Goal: Transaction & Acquisition: Purchase product/service

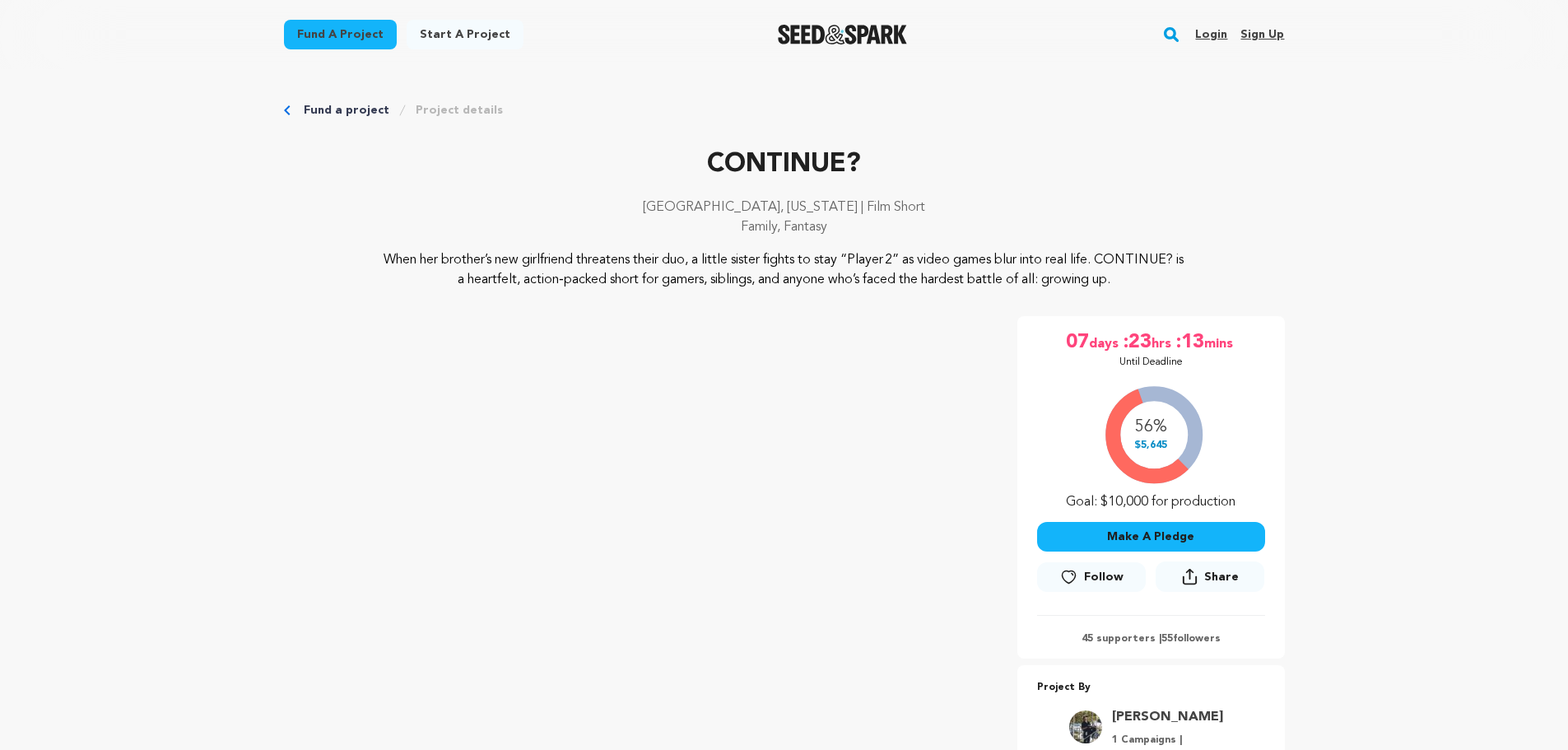
click at [1202, 534] on button "Make A Pledge" at bounding box center [1151, 536] width 228 height 30
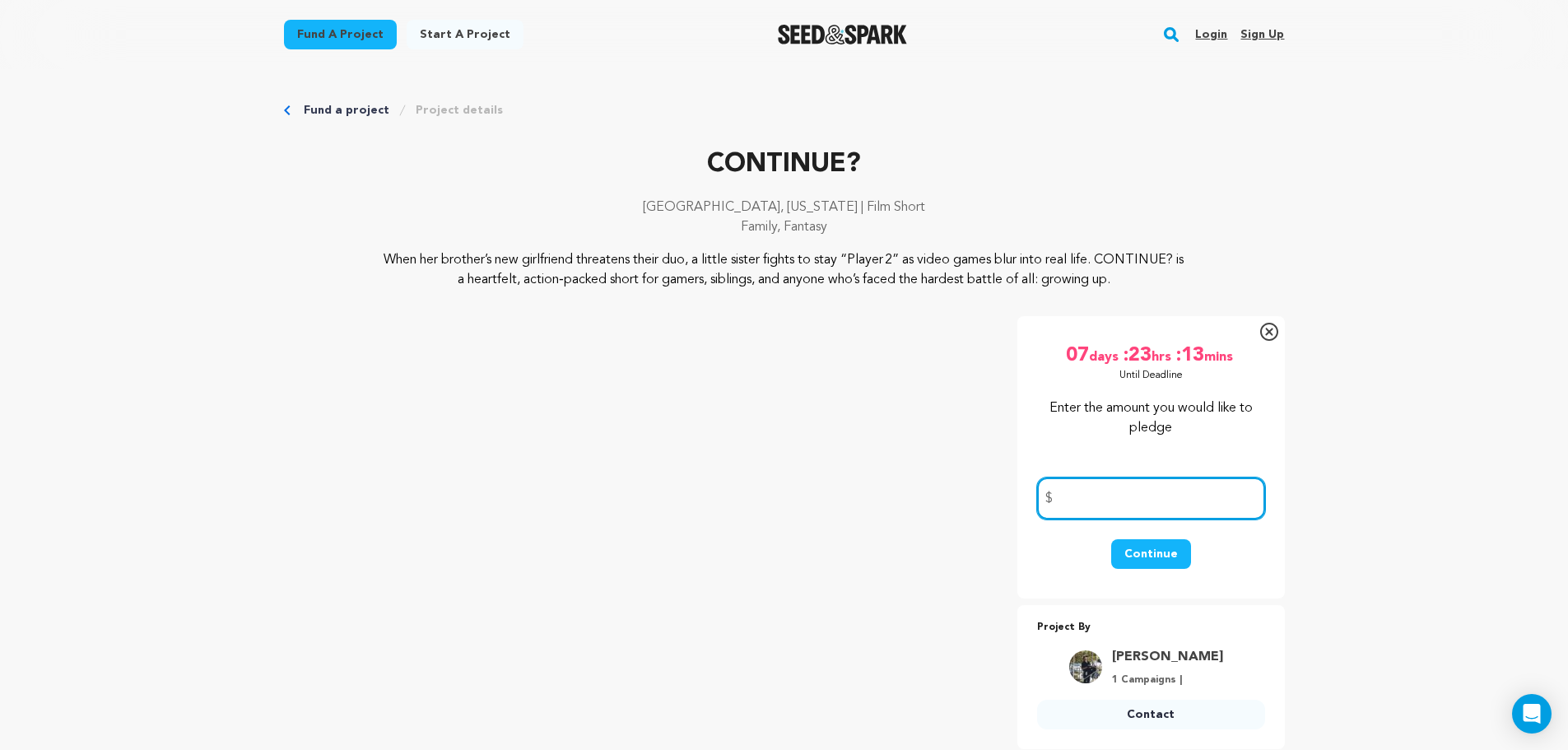
click at [1150, 508] on input "number" at bounding box center [1151, 499] width 228 height 42
click at [1176, 499] on input "number" at bounding box center [1151, 499] width 228 height 42
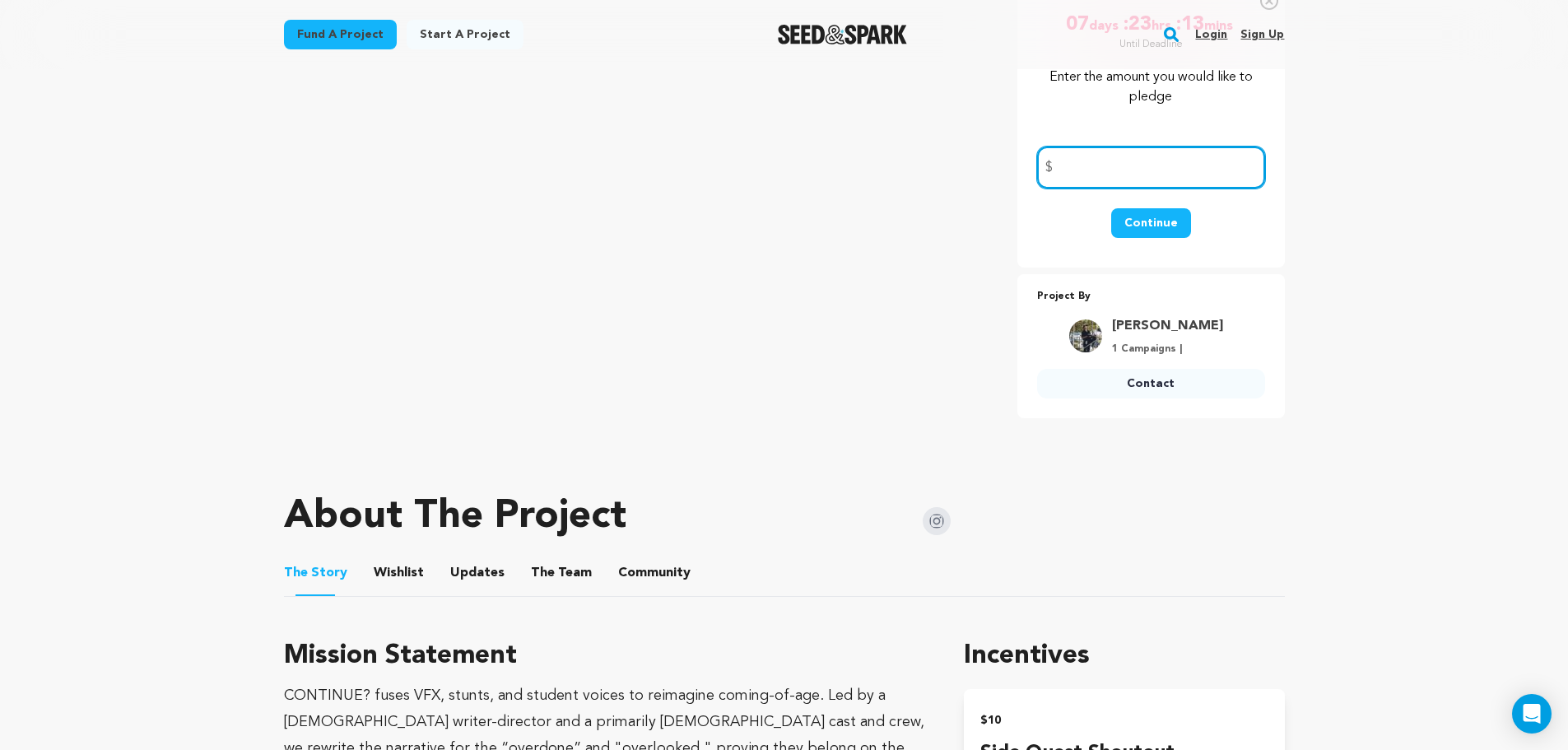
scroll to position [577, 0]
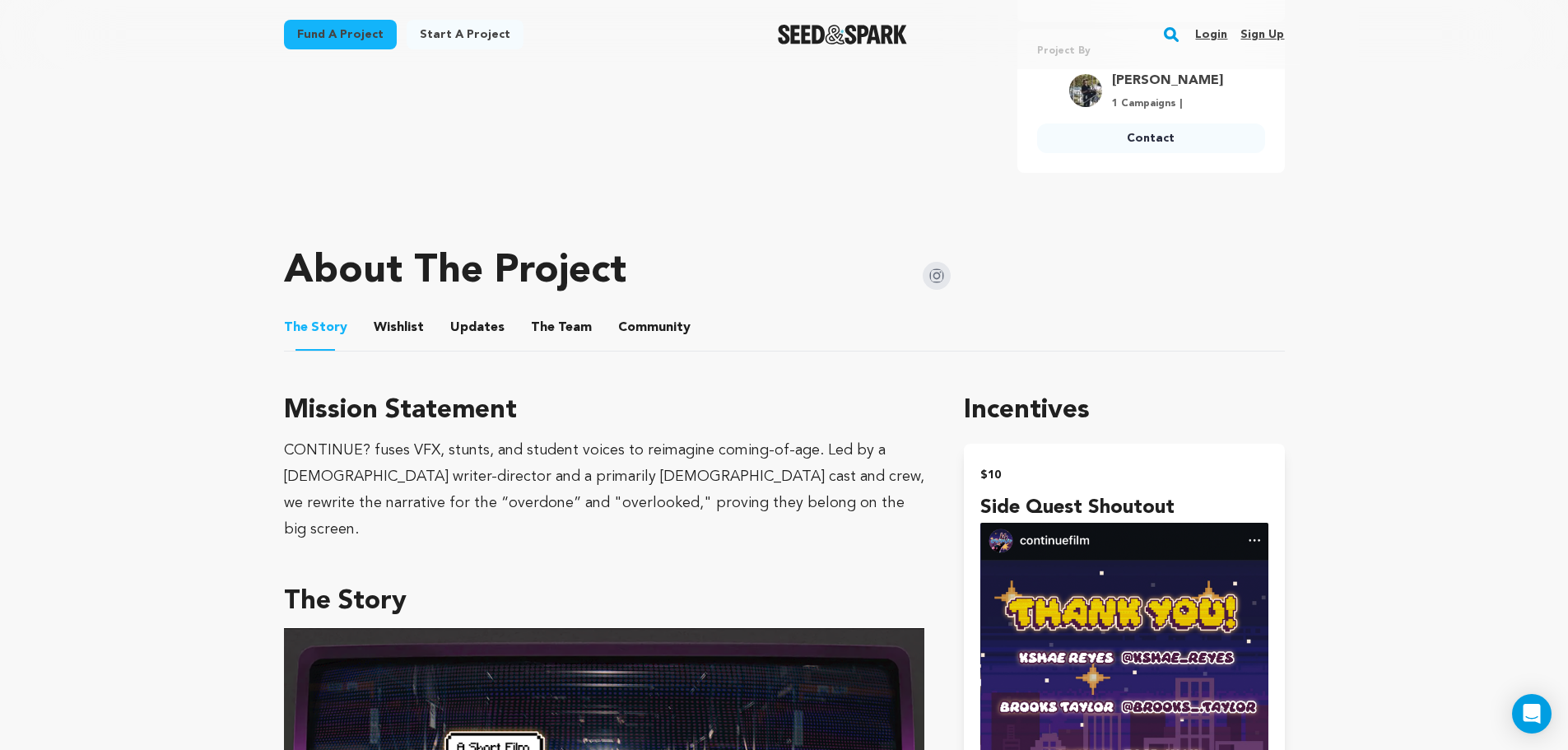
click at [559, 330] on button "The Team" at bounding box center [561, 331] width 40 height 40
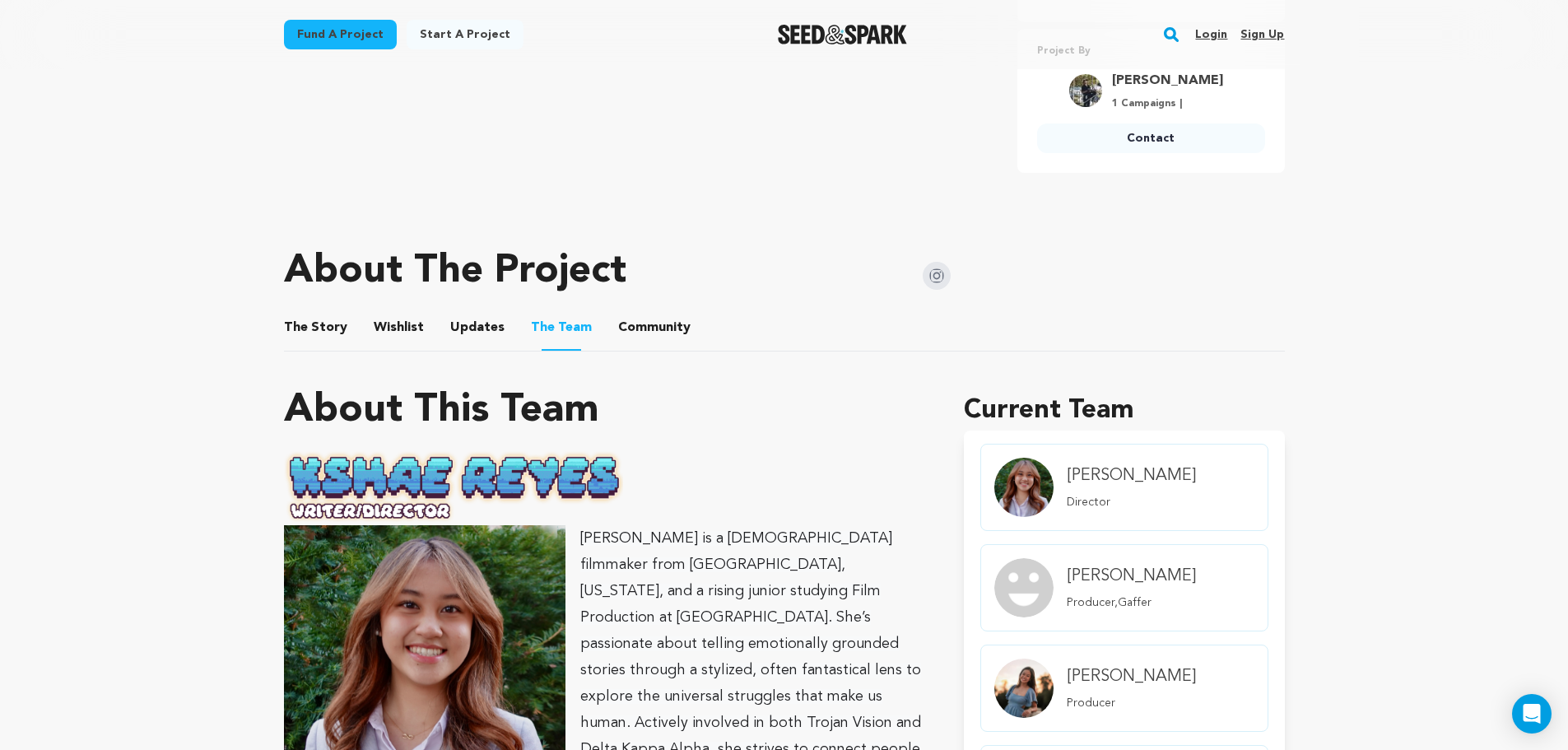
scroll to position [164, 0]
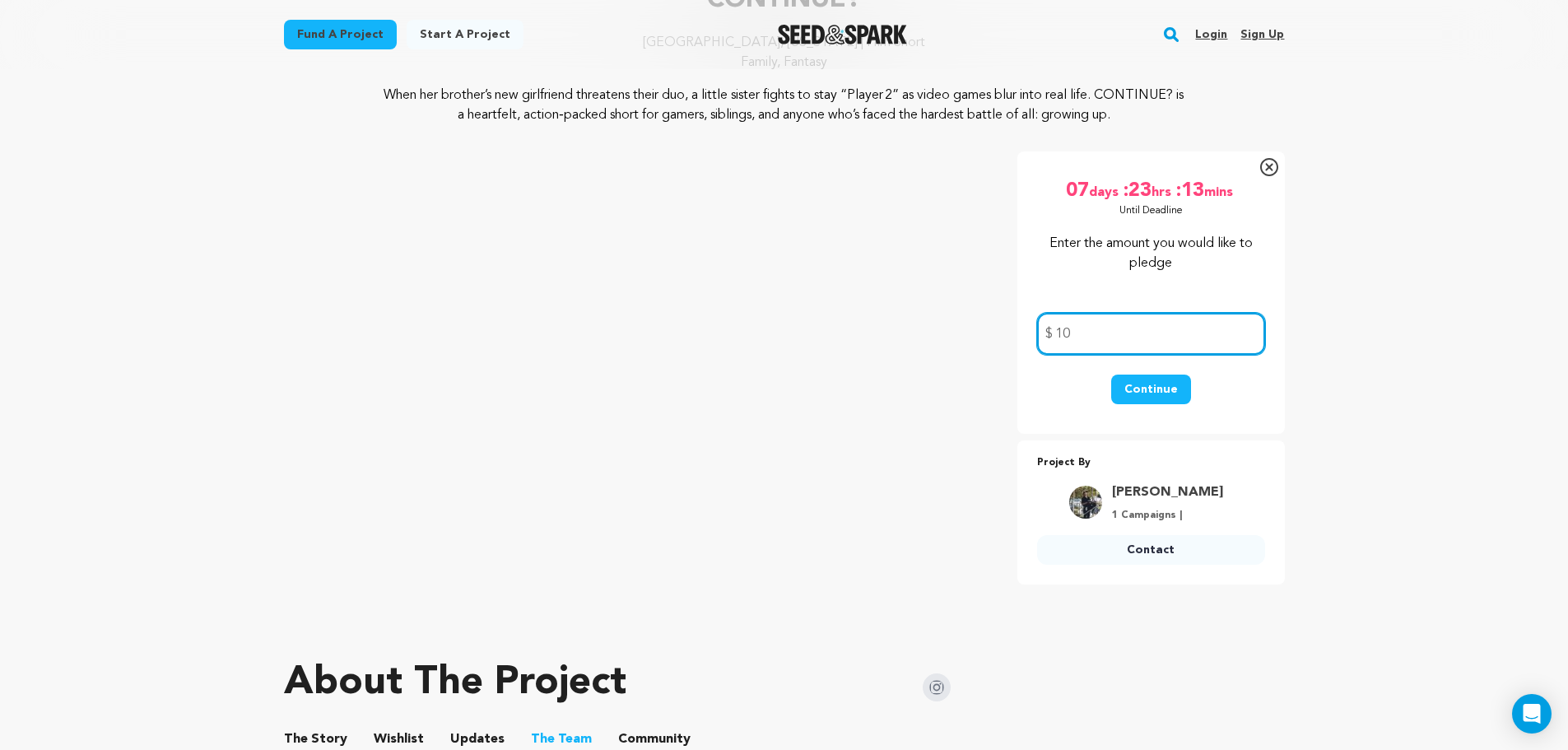
type input "10"
click at [1151, 393] on button "Continue" at bounding box center [1151, 389] width 80 height 30
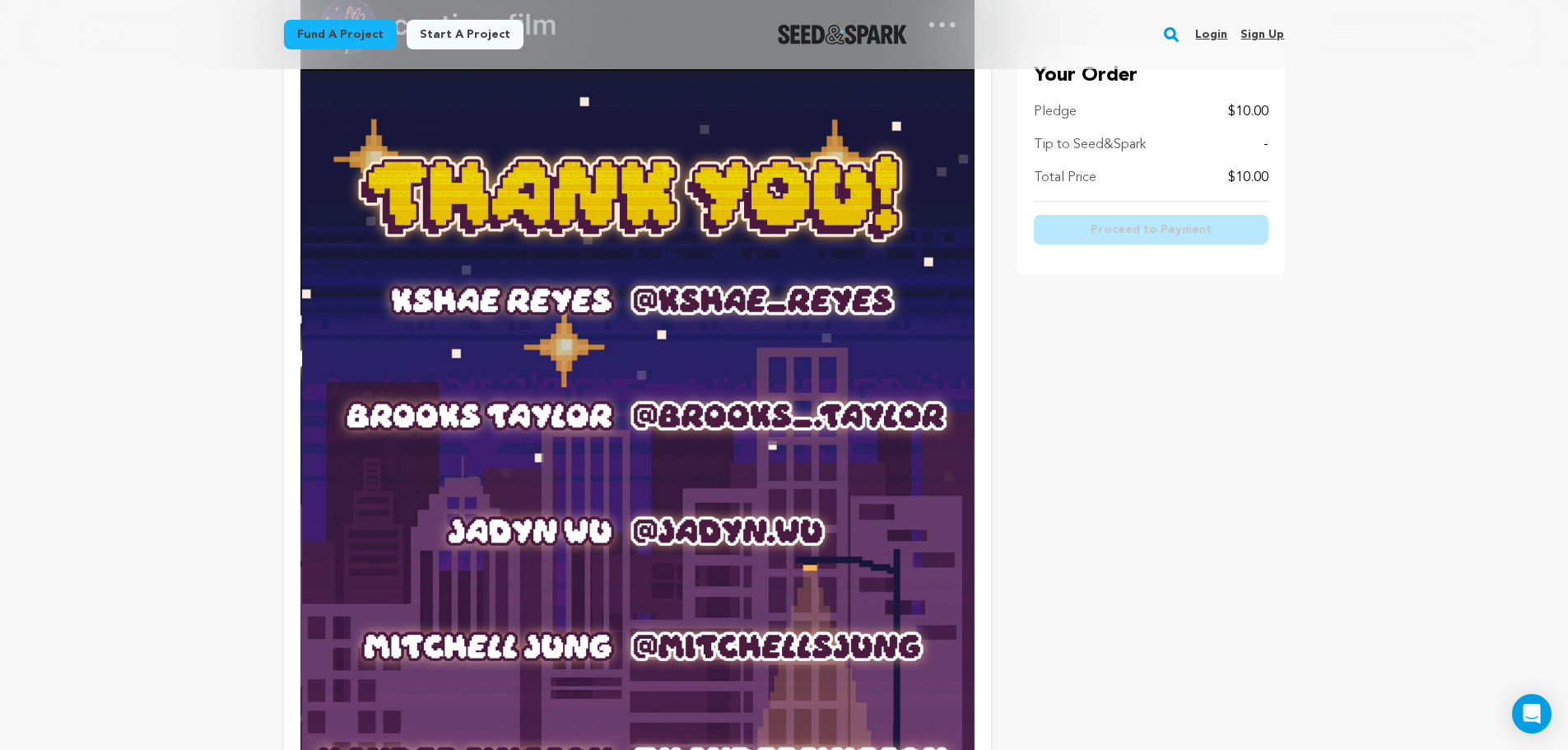
click at [824, 568] on img at bounding box center [638, 507] width 674 height 1046
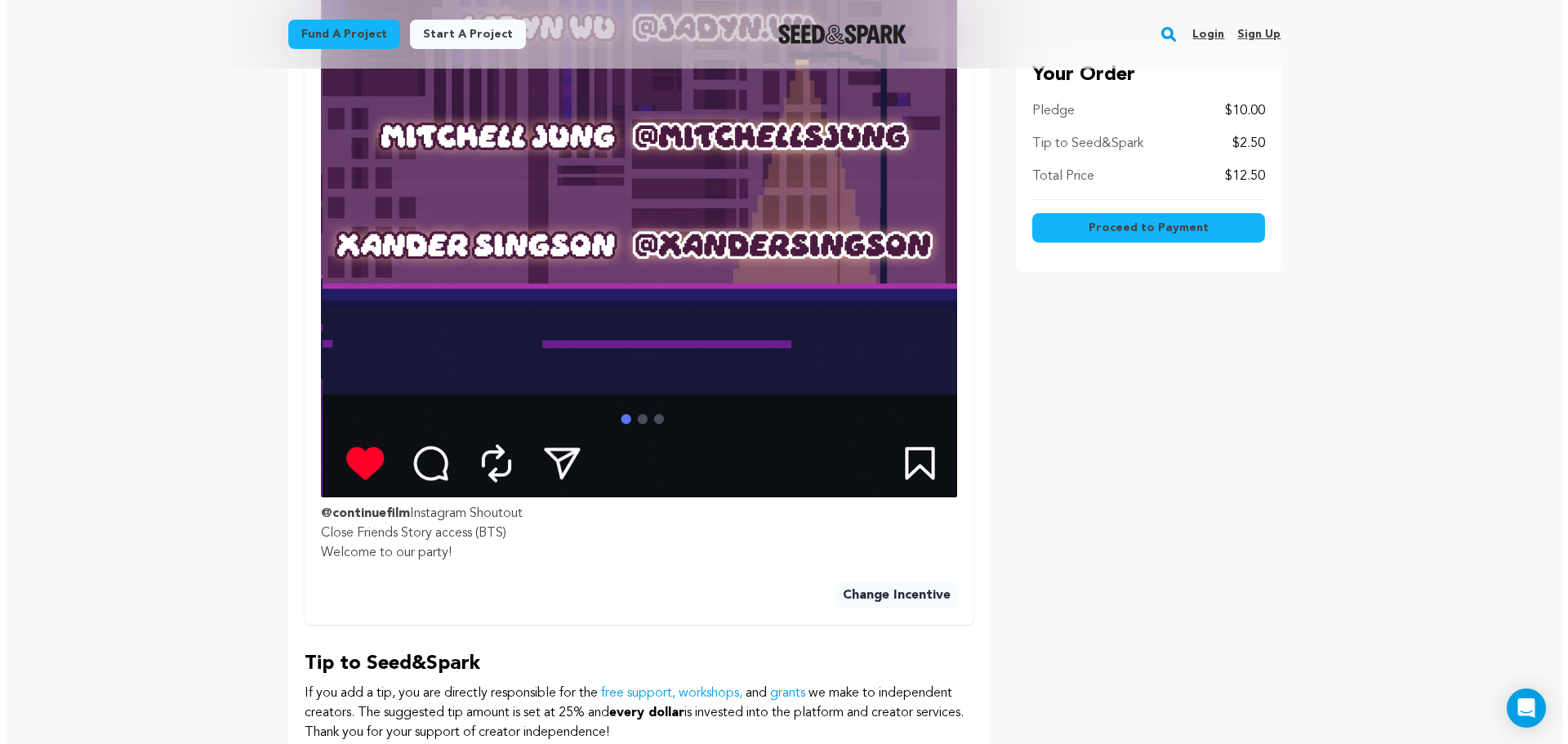
scroll to position [1307, 0]
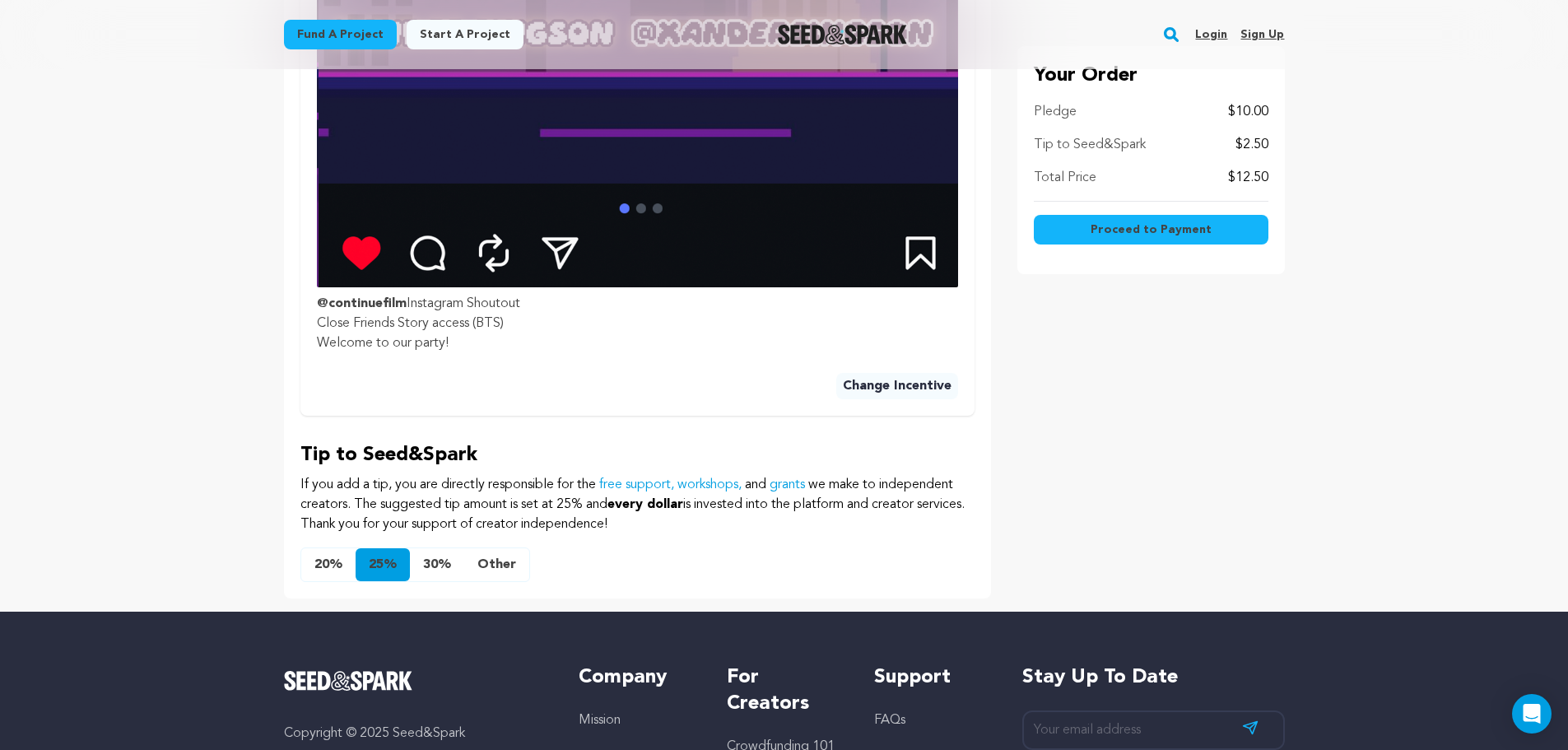
click at [478, 565] on button "Other" at bounding box center [497, 565] width 65 height 33
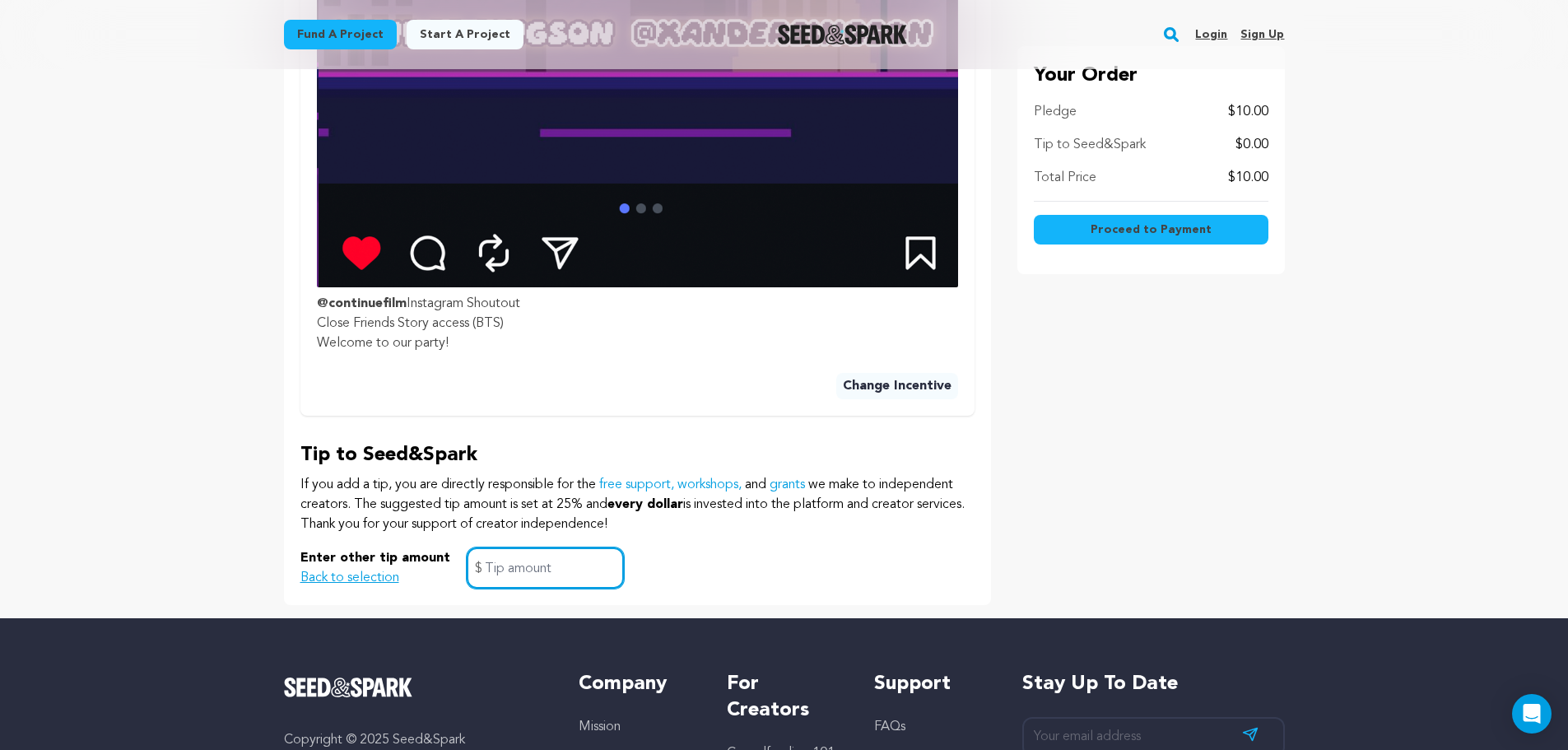
click at [519, 567] on input "text" at bounding box center [545, 569] width 157 height 42
type input "0"
click at [1154, 251] on div "Proceed to Payment" at bounding box center [1150, 233] width 234 height 49
click at [1155, 238] on button "Proceed to Payment" at bounding box center [1150, 229] width 234 height 30
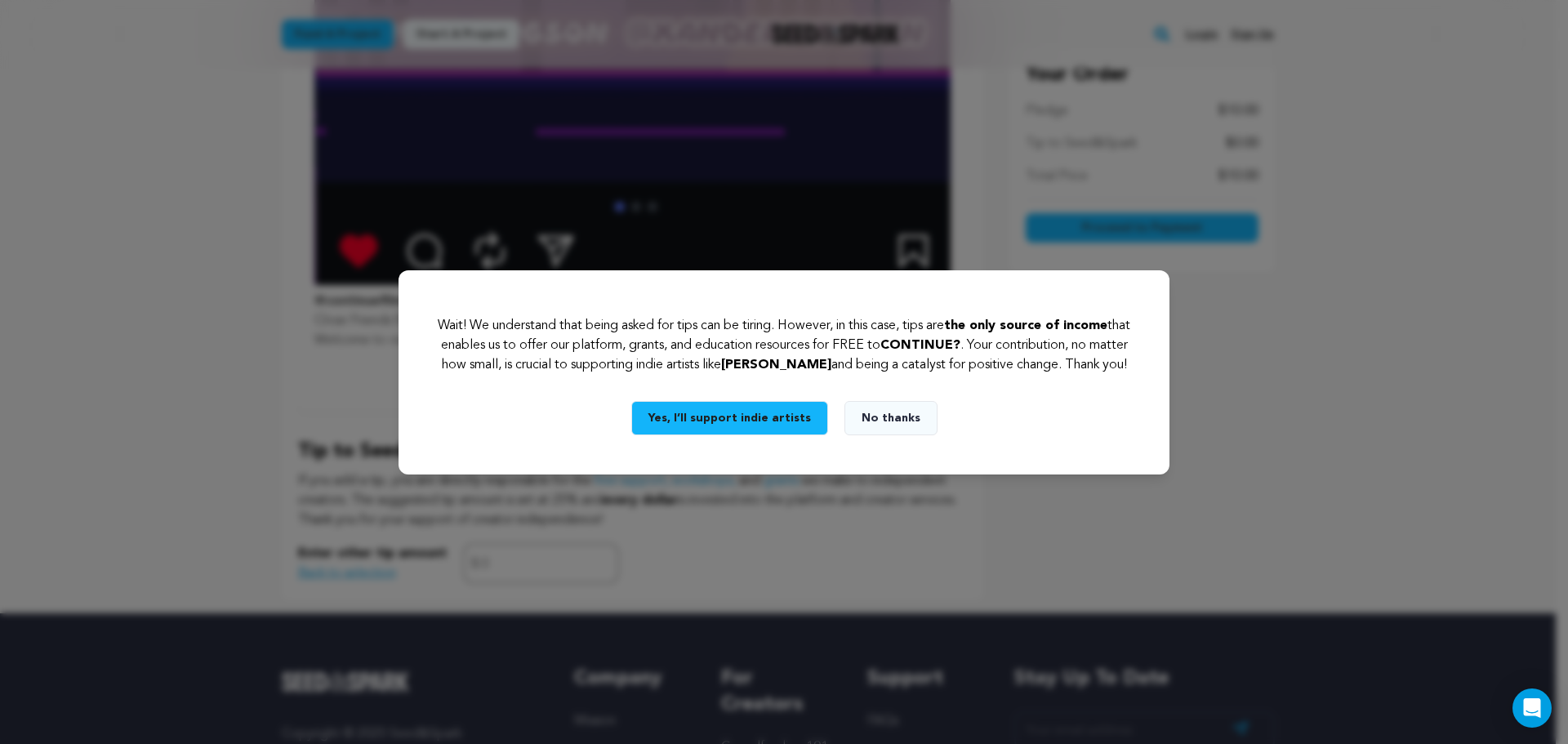
click at [897, 430] on button "No thanks" at bounding box center [891, 418] width 94 height 35
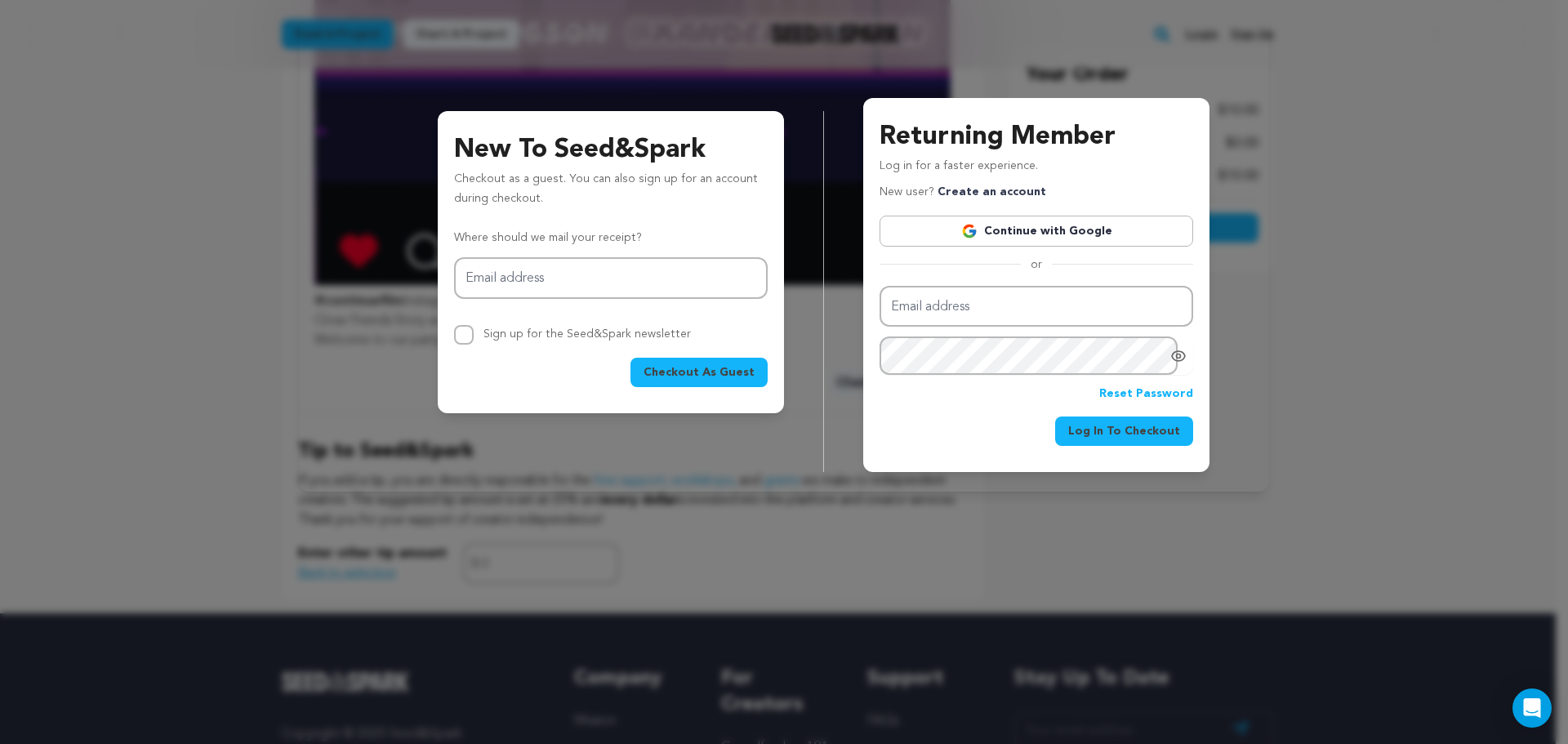
click at [1017, 232] on link "Continue with Google" at bounding box center [1036, 231] width 314 height 31
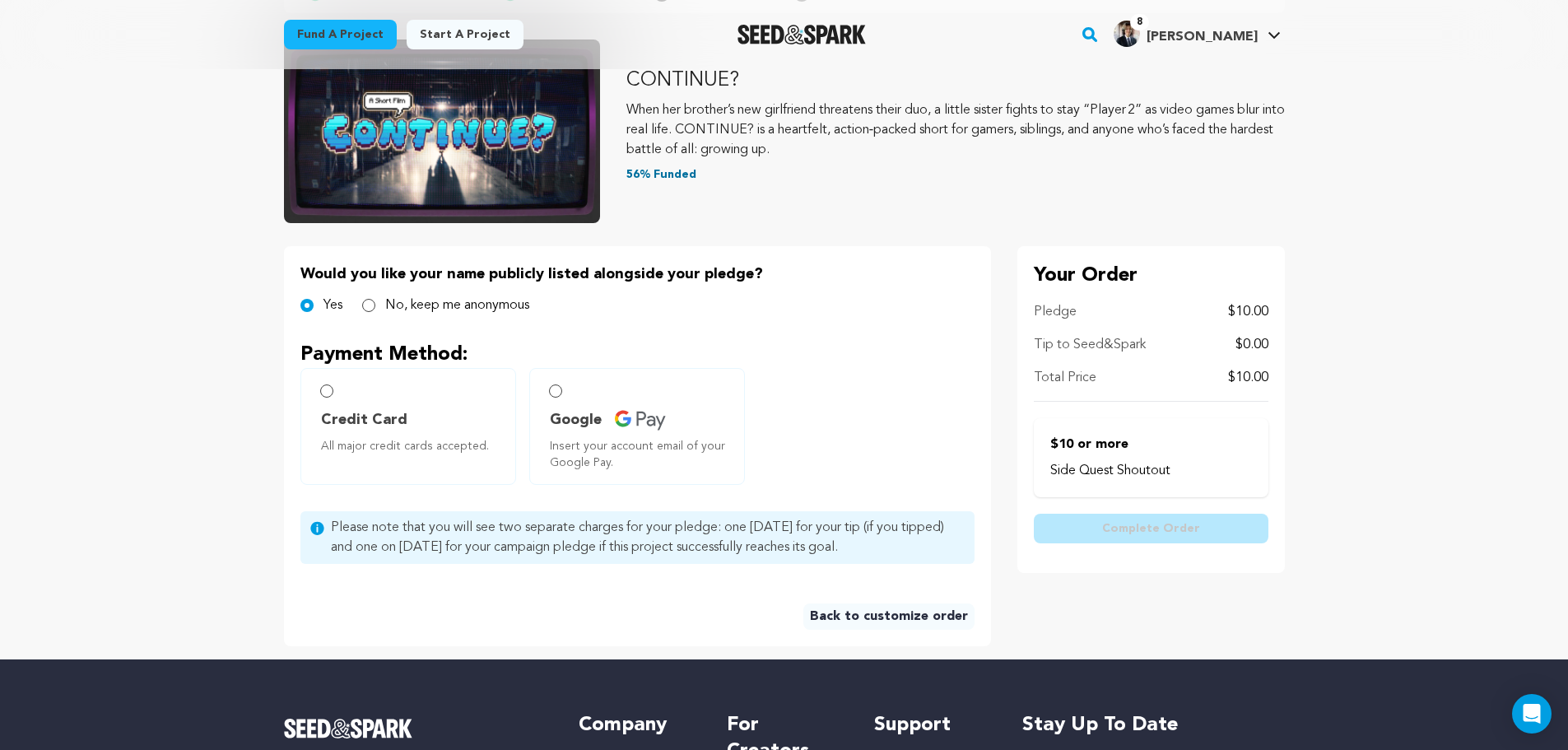
scroll to position [247, 0]
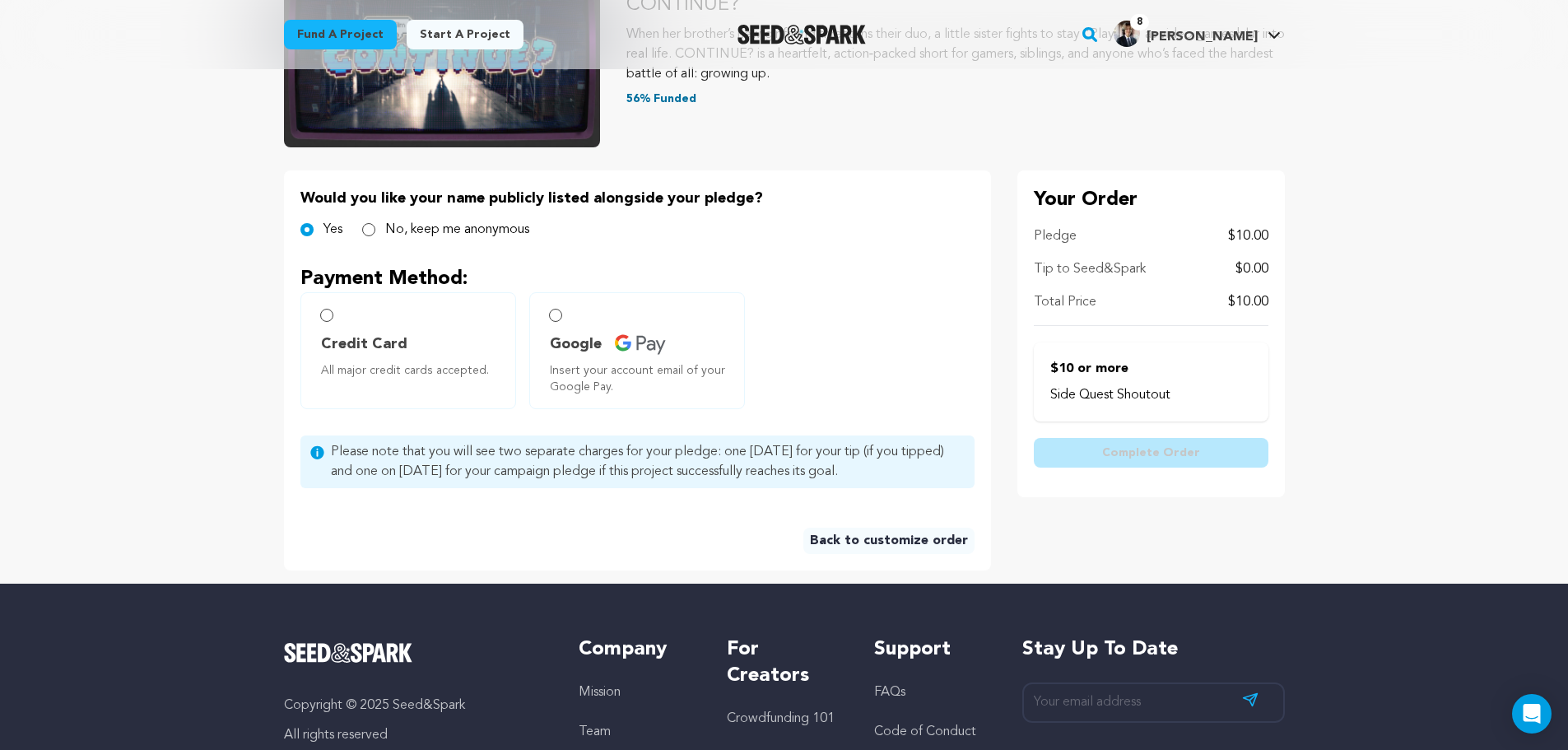
click at [665, 334] on img at bounding box center [640, 344] width 51 height 21
click at [433, 309] on label "Credit Card All major credit cards accepted." at bounding box center [409, 350] width 216 height 117
radio input "true"
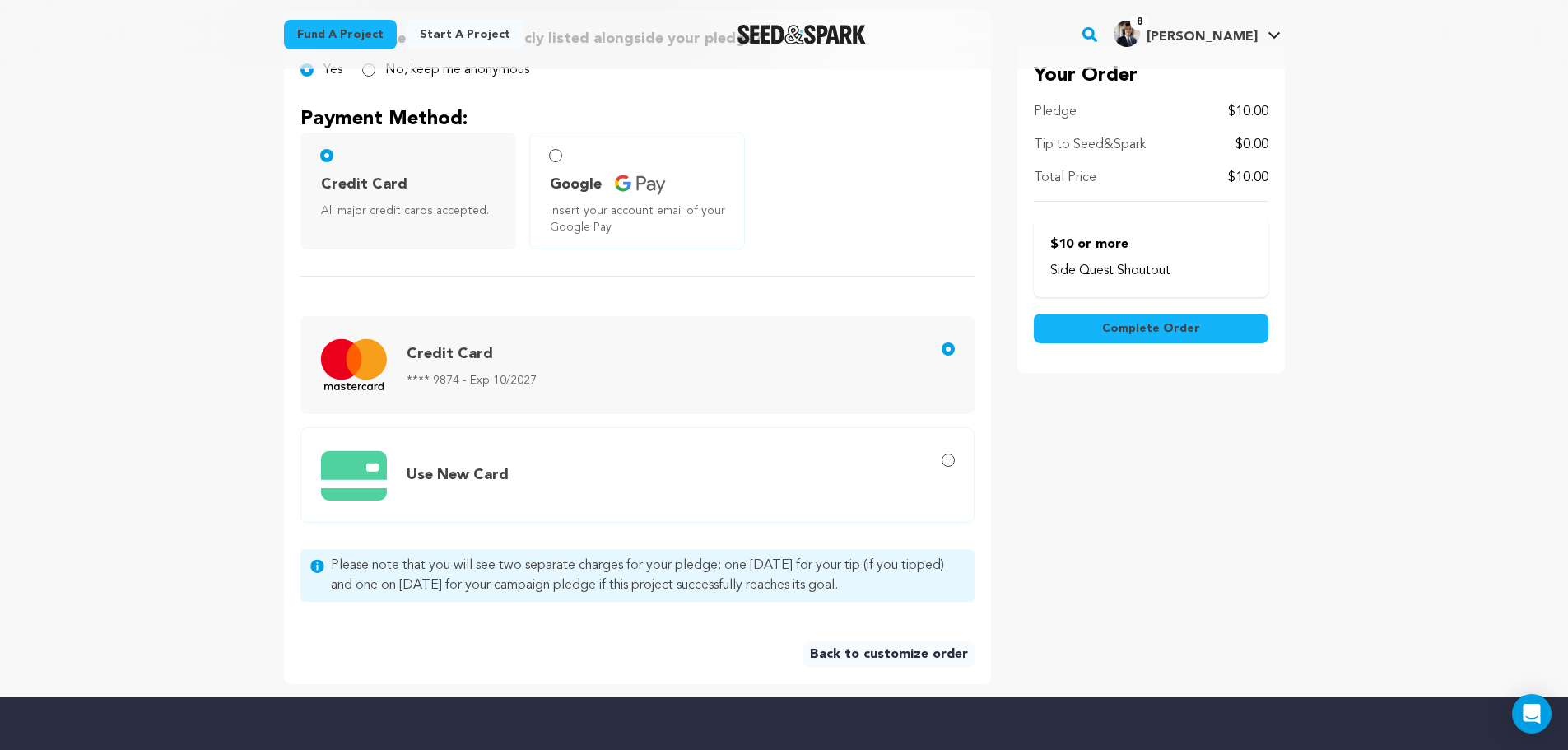
scroll to position [411, 0]
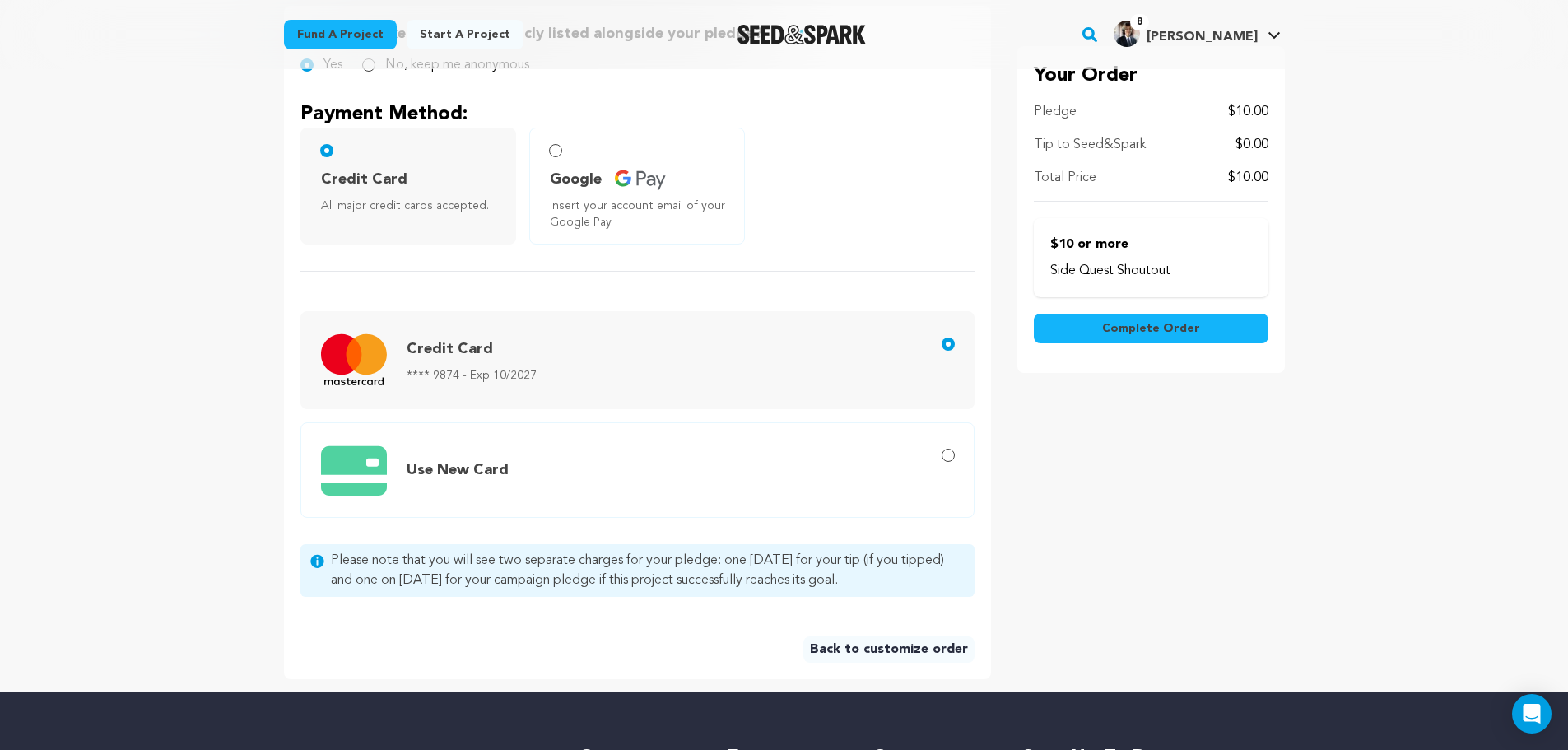
click at [1192, 327] on span "Complete Order" at bounding box center [1151, 329] width 98 height 16
